Goal: Check status: Check status

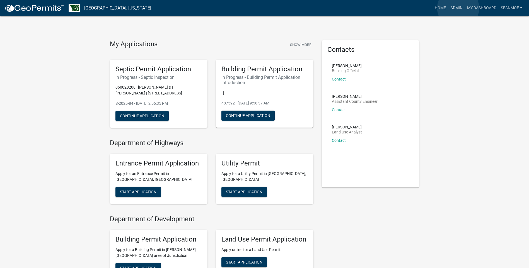
click at [458, 8] on link "Admin" at bounding box center [456, 8] width 17 height 11
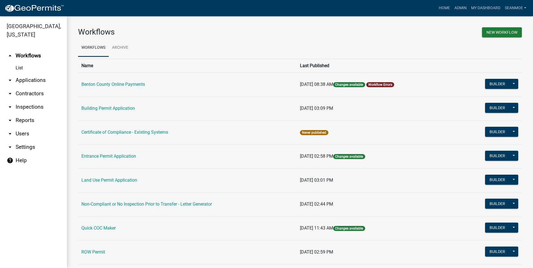
click at [22, 81] on link "arrow_drop_down Applications" at bounding box center [33, 80] width 67 height 13
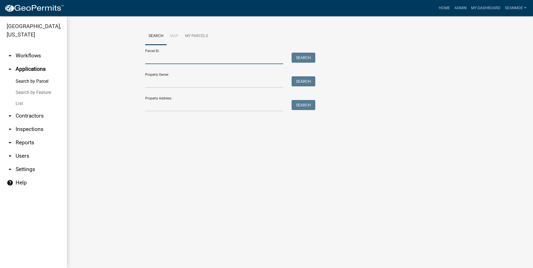
click at [198, 61] on input "Parcel ID:" at bounding box center [214, 58] width 138 height 11
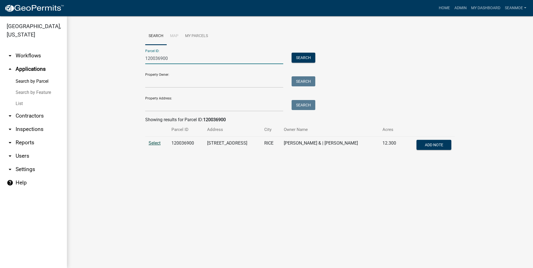
type input "120036900"
click at [157, 142] on span "Select" at bounding box center [154, 142] width 12 height 5
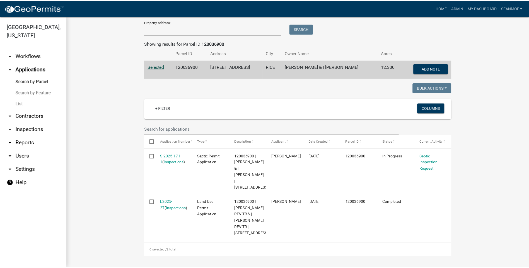
scroll to position [108, 0]
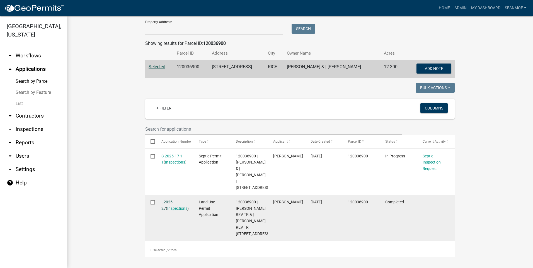
click at [172, 200] on link "L2025-27" at bounding box center [167, 205] width 12 height 11
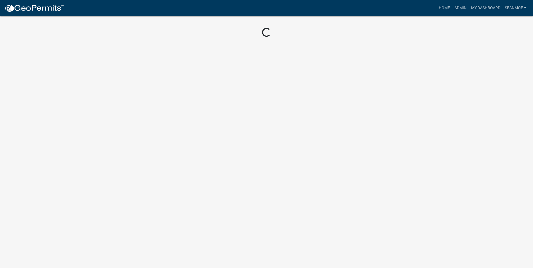
click at [172, 181] on body "Internet Explorer does NOT work with GeoPermits. Get a new browser for more sec…" at bounding box center [266, 134] width 533 height 268
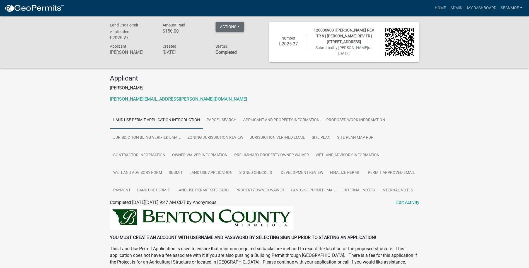
click at [241, 25] on button "Actions" at bounding box center [229, 27] width 28 height 10
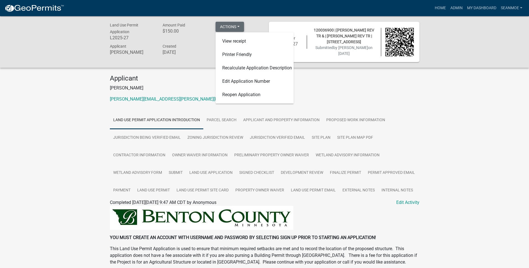
click at [241, 25] on button "Actions" at bounding box center [229, 27] width 28 height 10
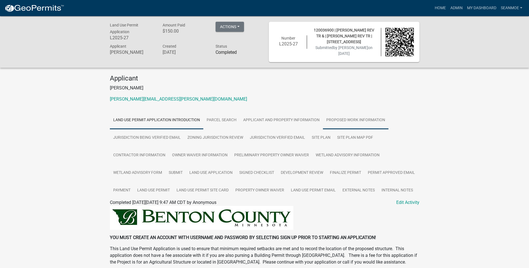
click at [367, 120] on link "Proposed Work Information" at bounding box center [355, 120] width 65 height 18
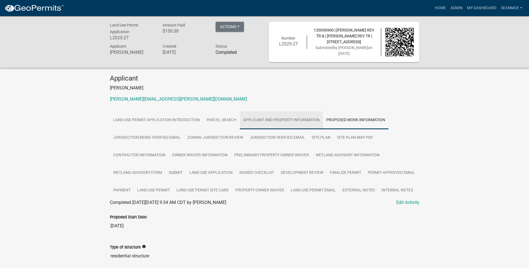
click at [286, 117] on link "Applicant and Property Information" at bounding box center [281, 120] width 83 height 18
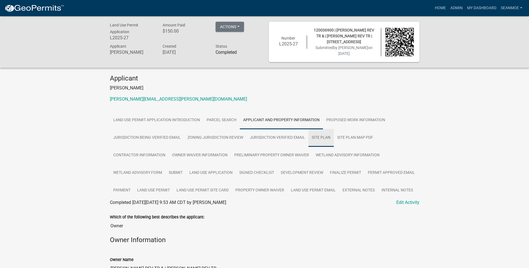
click at [323, 138] on link "Site Plan" at bounding box center [320, 138] width 25 height 18
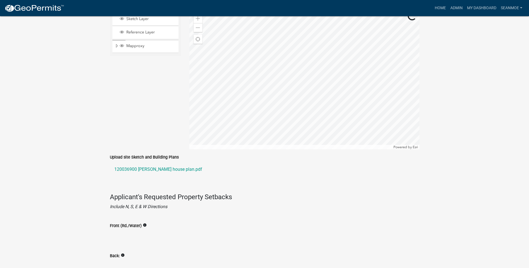
scroll to position [474, 0]
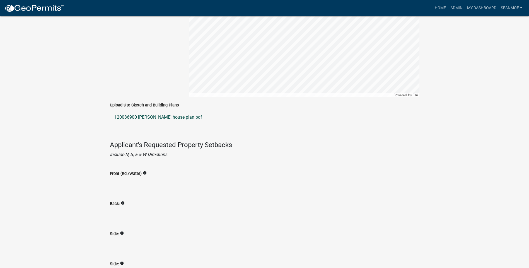
click at [140, 118] on link "120036900 [PERSON_NAME] house plan.pdf" at bounding box center [264, 117] width 309 height 13
